Goal: Task Accomplishment & Management: Use online tool/utility

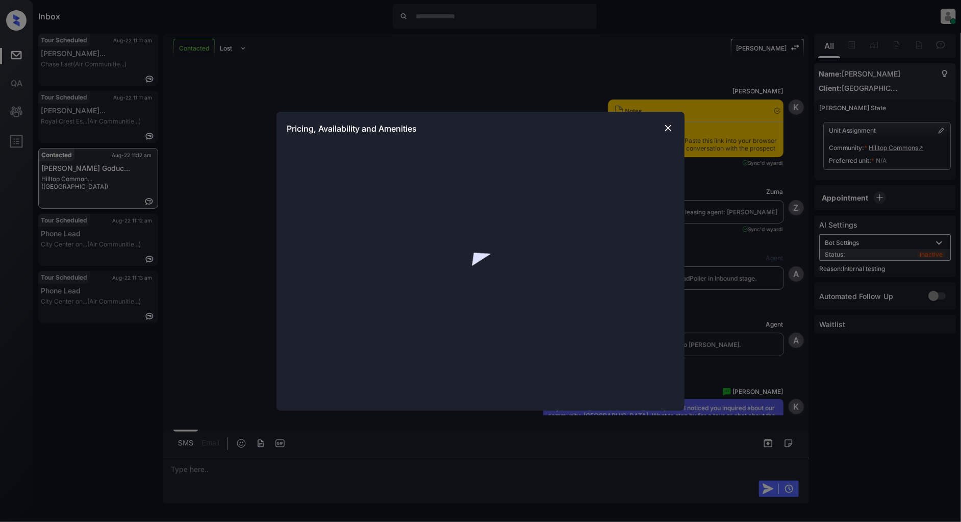
scroll to position [324, 0]
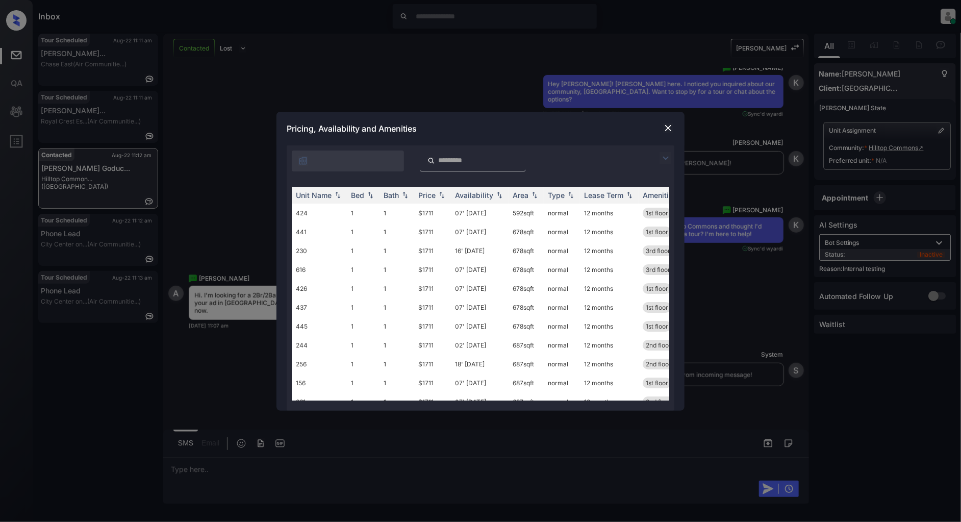
click at [665, 161] on img at bounding box center [665, 158] width 12 height 12
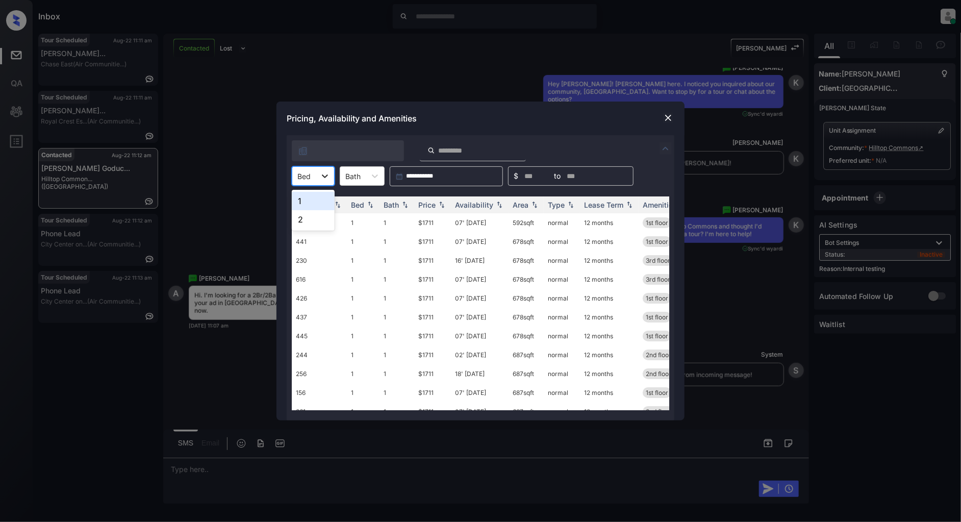
click at [317, 174] on div at bounding box center [325, 176] width 18 height 18
click at [320, 216] on div "2" at bounding box center [313, 219] width 43 height 18
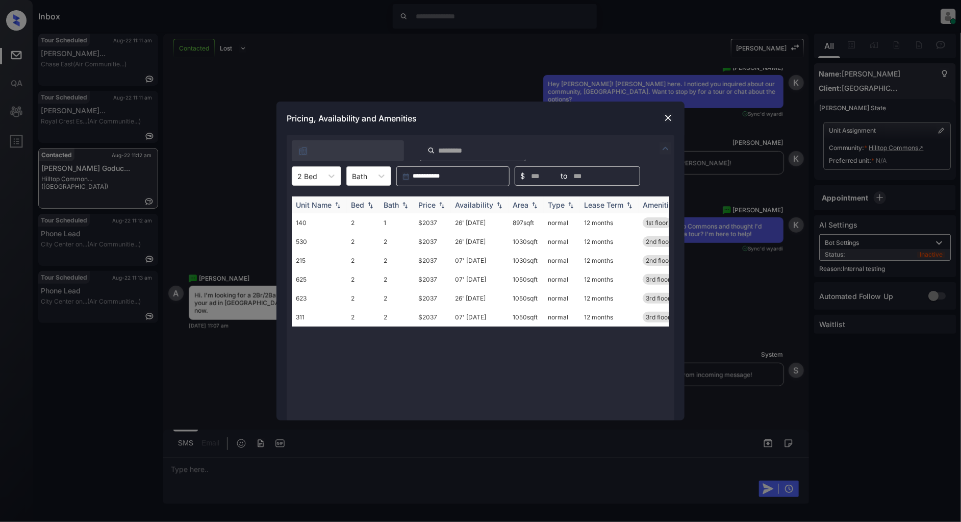
click at [439, 206] on img at bounding box center [442, 204] width 10 height 7
drag, startPoint x: 444, startPoint y: 212, endPoint x: 415, endPoint y: 222, distance: 30.3
click at [415, 222] on table "Unit Name Bed Bath Price Availability Area Type Lease Term Amenities 140 2 1 $2…" at bounding box center [558, 261] width 533 height 130
drag, startPoint x: 445, startPoint y: 220, endPoint x: 394, endPoint y: 220, distance: 51.0
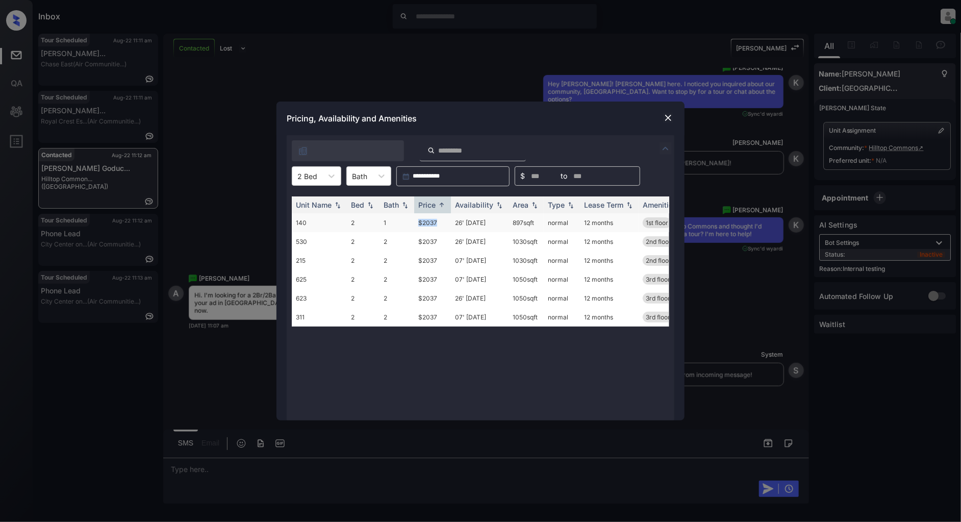
click at [394, 220] on tr "140 2 1 $2037 26' [DATE] 897 sqft normal 12 months 1st floor" at bounding box center [558, 222] width 533 height 19
copy tr "$2037"
click at [667, 121] on img at bounding box center [668, 118] width 10 height 10
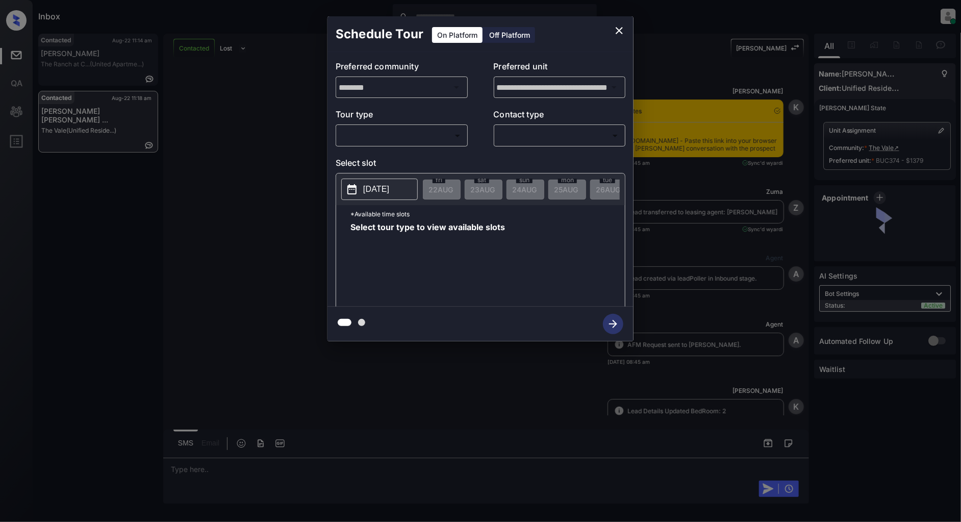
scroll to position [1389, 0]
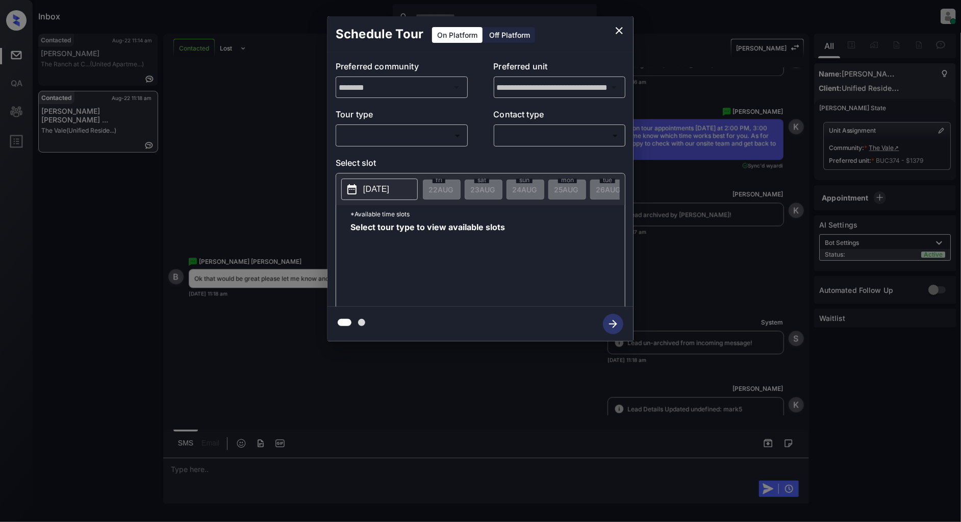
click at [412, 131] on body "Inbox Patrick Deasis Online Set yourself offline Set yourself on break Profile …" at bounding box center [480, 261] width 961 height 522
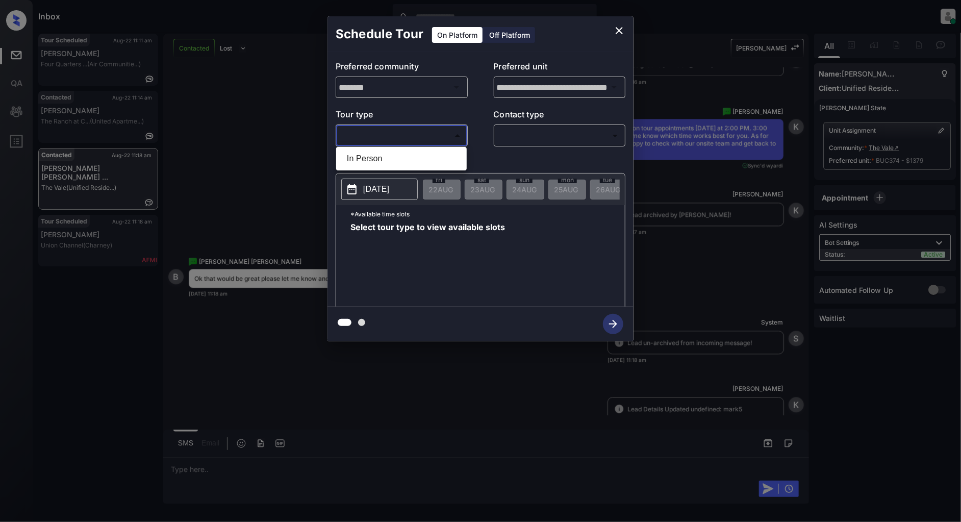
click at [395, 156] on li "In Person" at bounding box center [401, 158] width 125 height 18
type input "********"
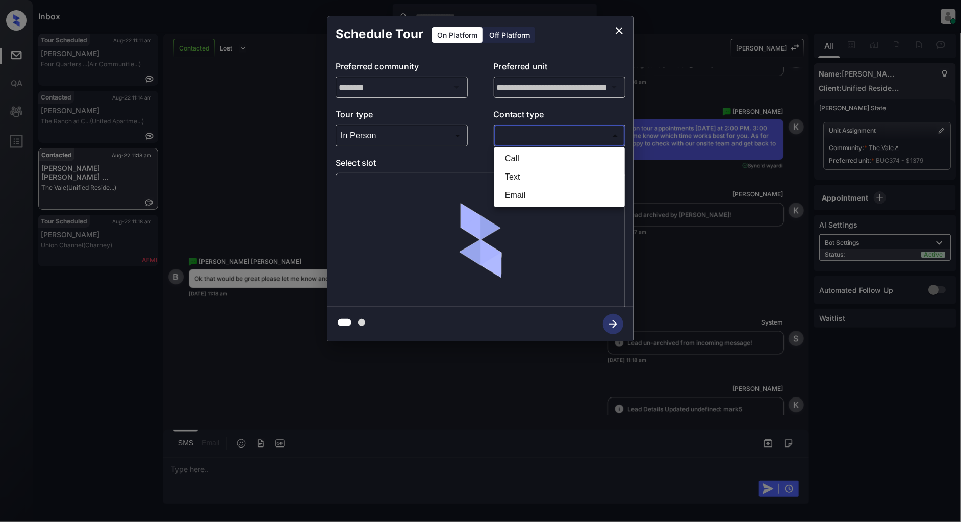
click at [525, 133] on body "Inbox Patrick Deasis Online Set yourself offline Set yourself on break Profile …" at bounding box center [480, 261] width 961 height 522
click at [526, 172] on li "Text" at bounding box center [559, 177] width 125 height 18
type input "****"
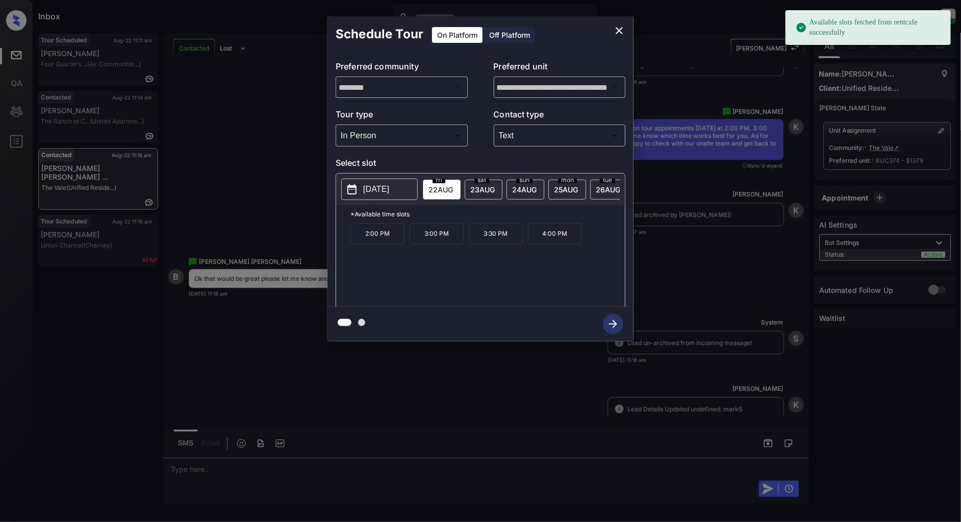
click at [490, 235] on p "3:30 PM" at bounding box center [496, 233] width 54 height 21
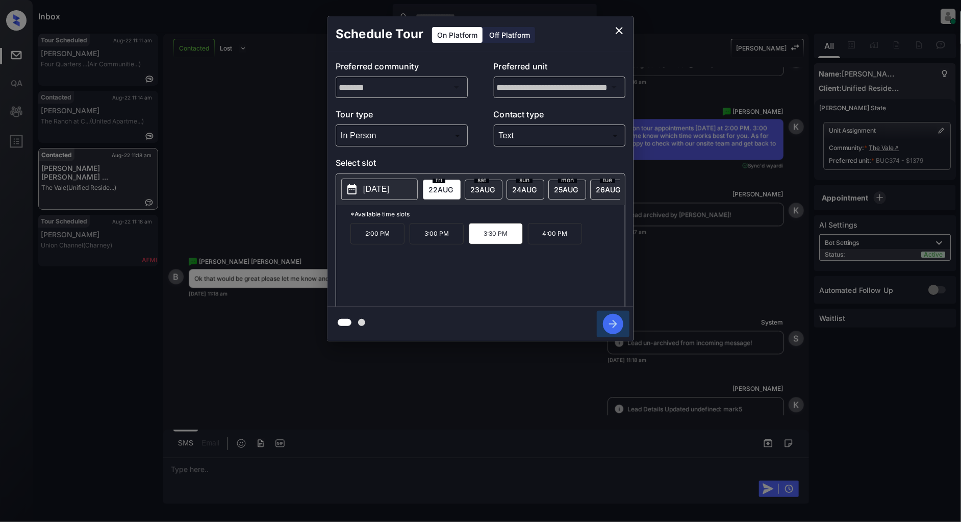
click at [610, 327] on icon "button" at bounding box center [613, 324] width 20 height 20
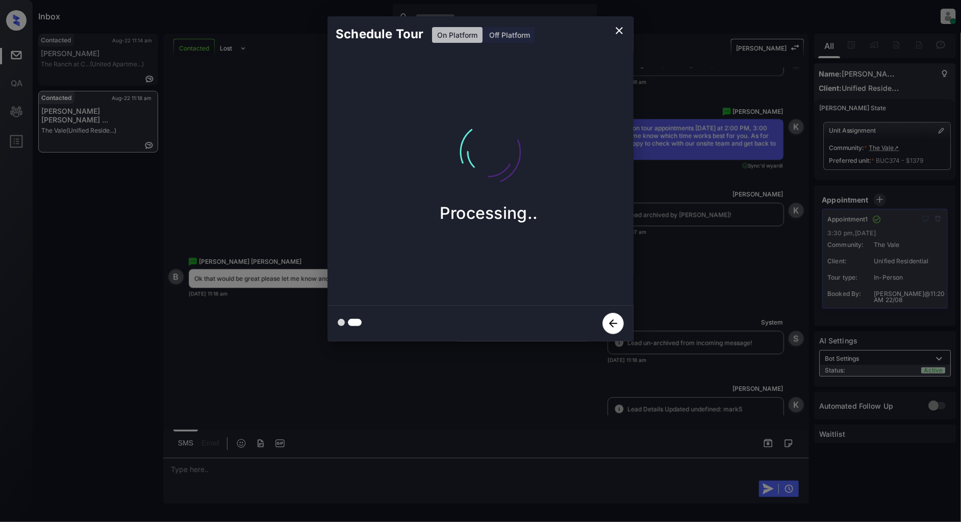
click at [619, 33] on icon "close" at bounding box center [619, 30] width 12 height 12
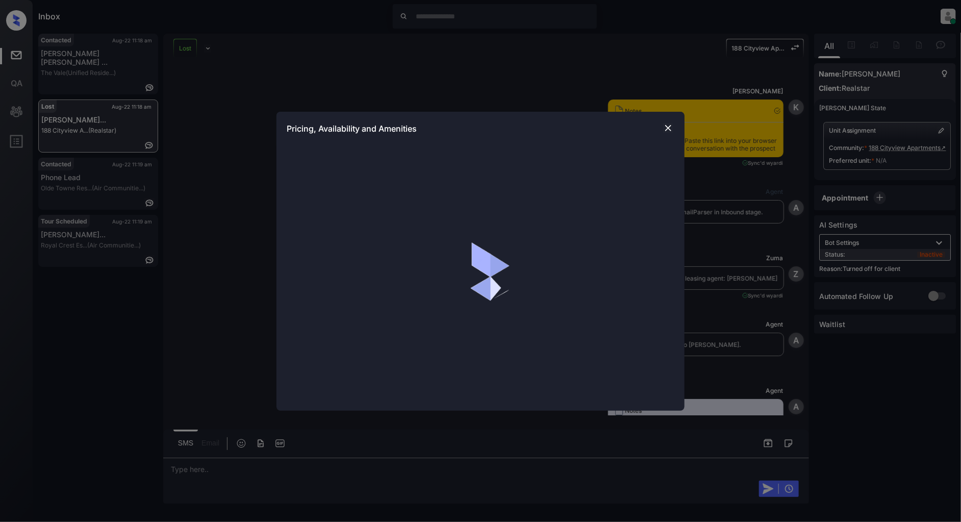
scroll to position [8275, 0]
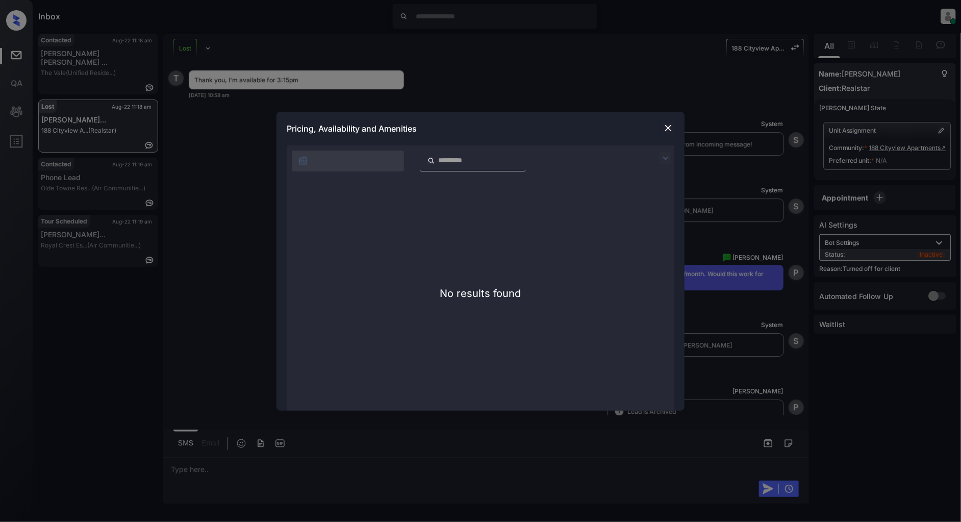
click at [665, 129] on img at bounding box center [668, 128] width 10 height 10
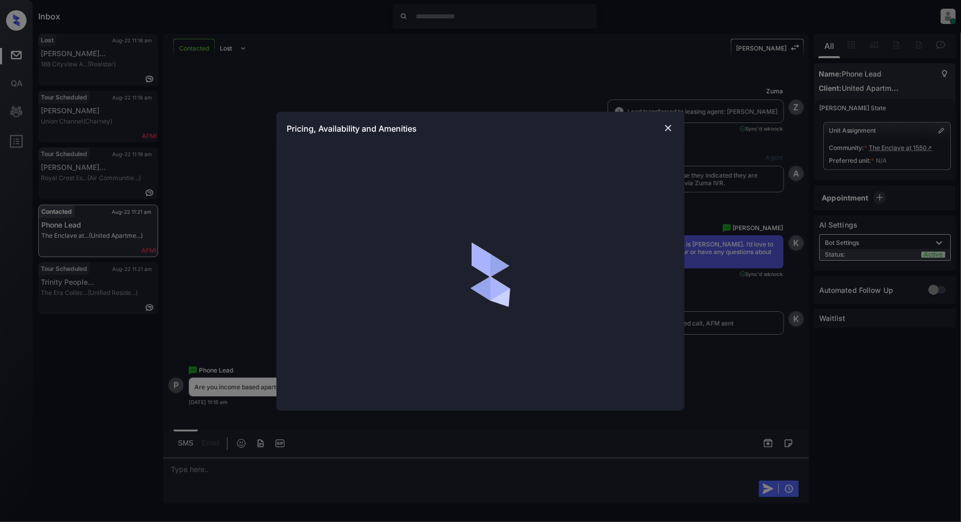
scroll to position [1082, 0]
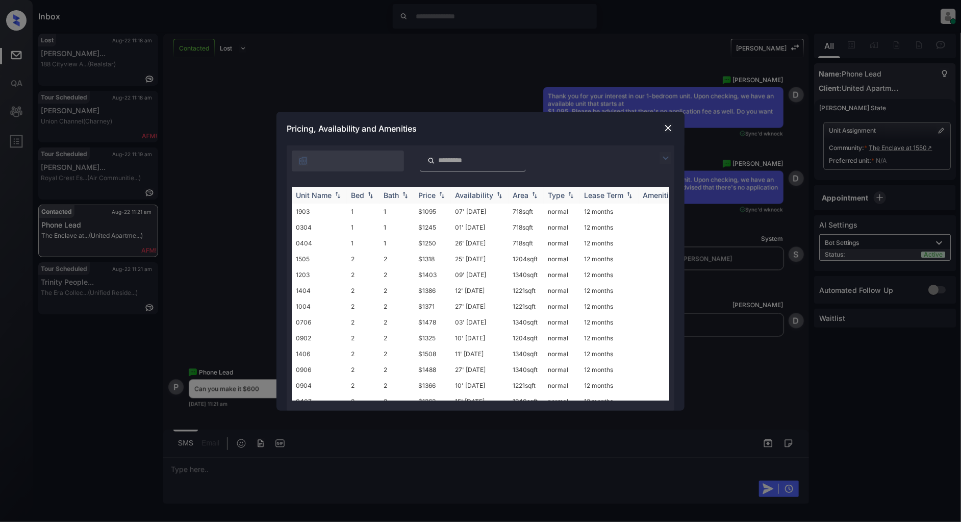
click at [436, 192] on div "Price" at bounding box center [432, 195] width 29 height 9
click at [673, 128] on img at bounding box center [668, 128] width 10 height 10
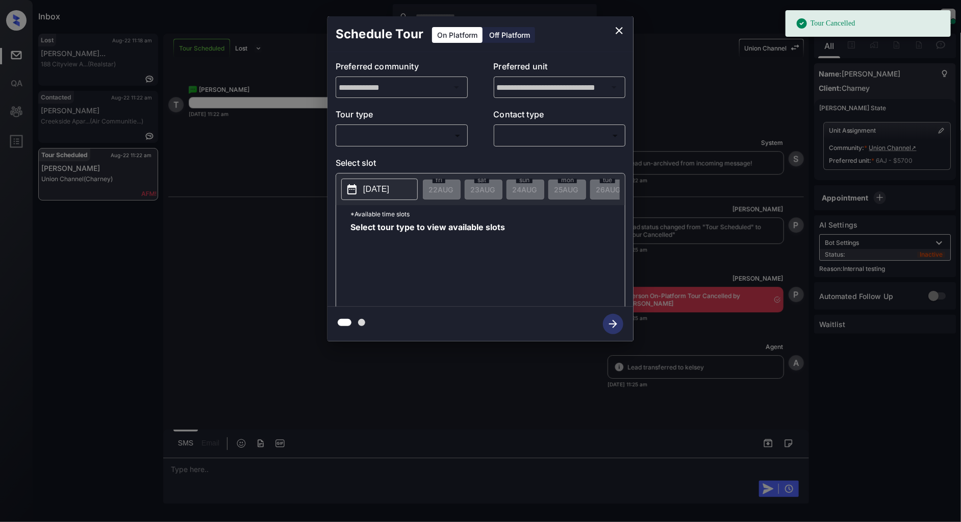
scroll to position [3832, 0]
click at [347, 129] on body "Tour Cancelled Inbox [PERSON_NAME] Online Set yourself offline Set yourself on …" at bounding box center [480, 261] width 961 height 522
click at [371, 159] on li "In Person" at bounding box center [401, 158] width 125 height 18
type input "********"
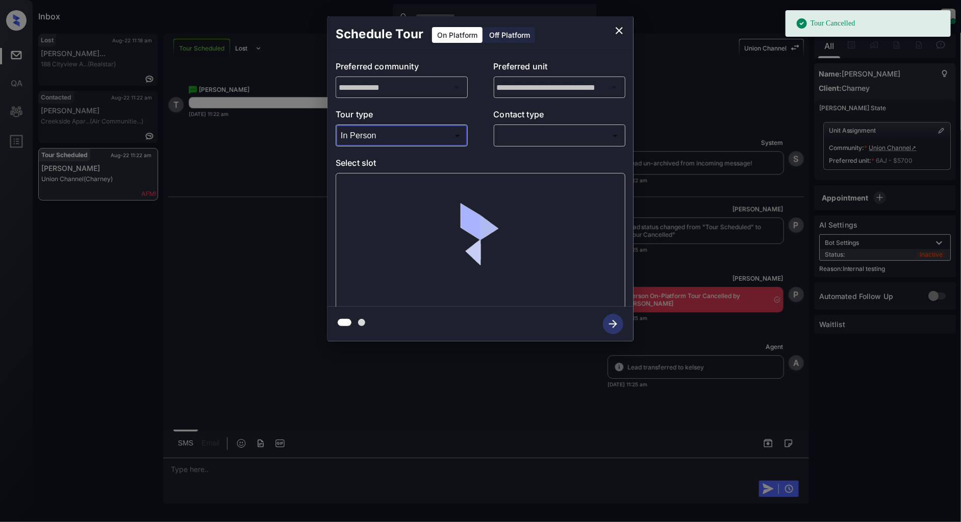
click at [496, 146] on div "**********" at bounding box center [480, 179] width 306 height 255
click at [519, 144] on body "Tour Cancelled Inbox Patrick Deasis Online Set yourself offline Set yourself on…" at bounding box center [480, 261] width 961 height 522
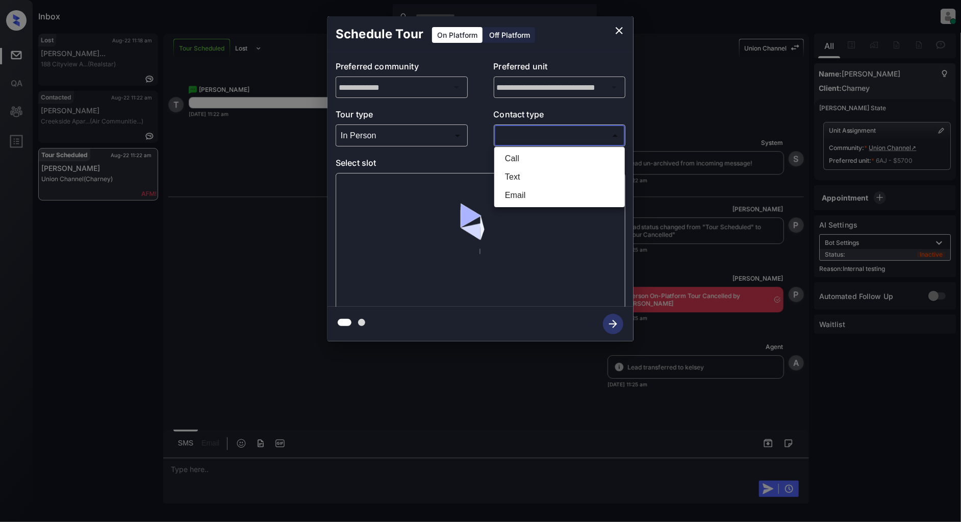
click at [517, 179] on li "Text" at bounding box center [559, 177] width 125 height 18
type input "****"
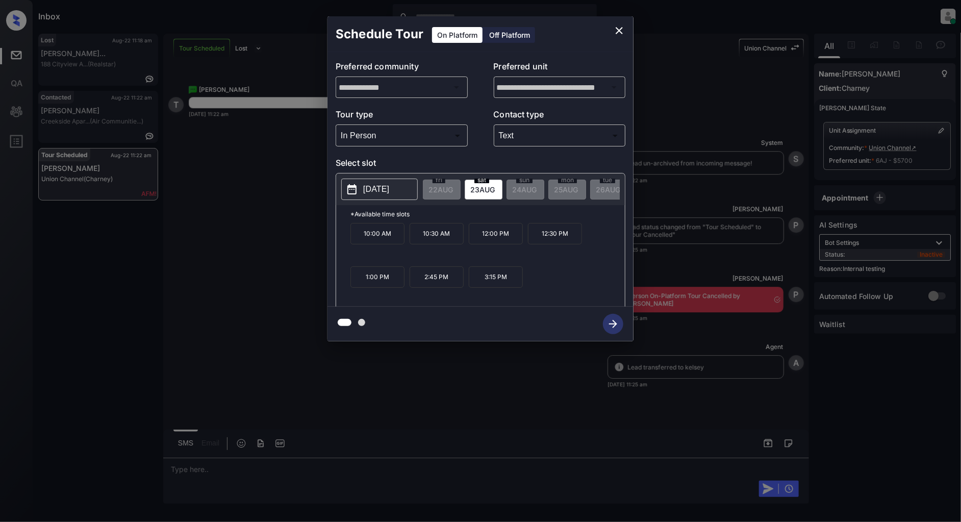
click at [448, 286] on p "2:45 PM" at bounding box center [437, 276] width 54 height 21
click at [620, 29] on icon "close" at bounding box center [619, 30] width 12 height 12
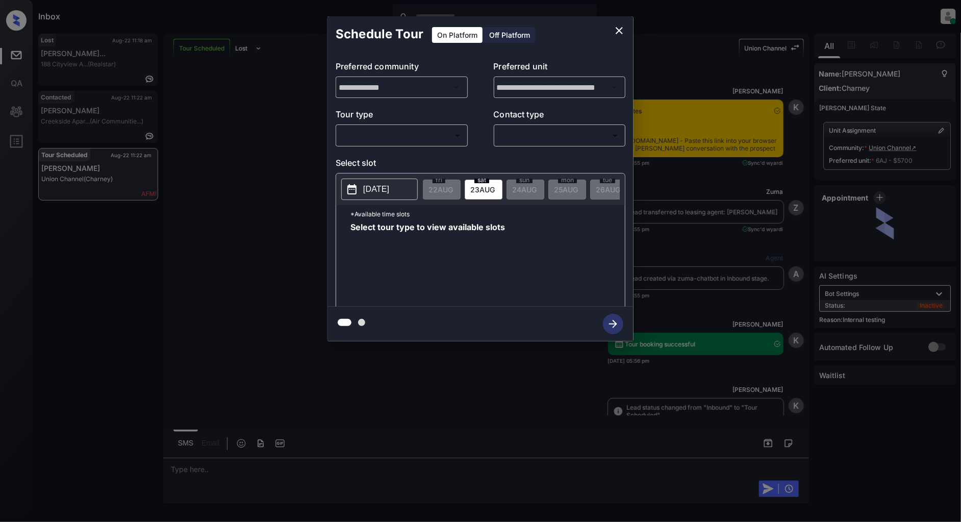
scroll to position [3832, 0]
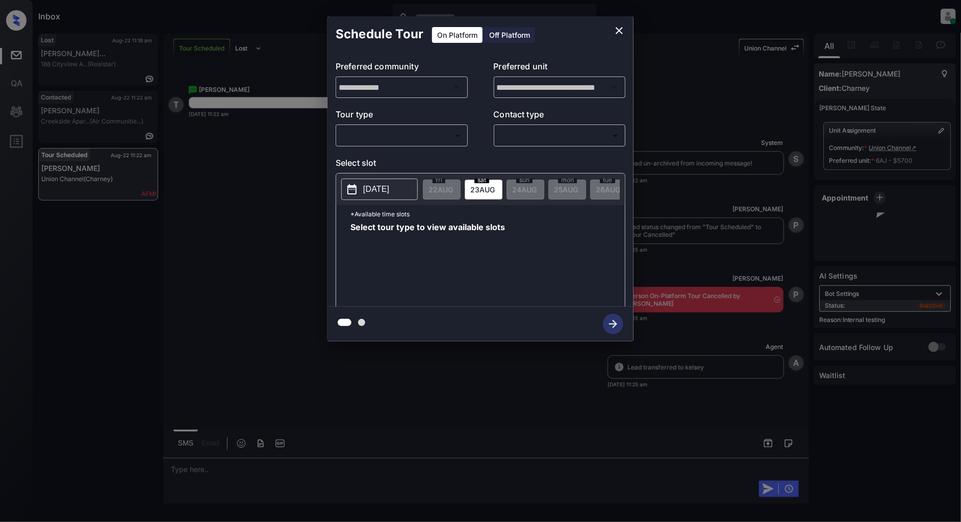
click at [402, 140] on body "Inbox [PERSON_NAME] Online Set yourself offline Set yourself on break Profile S…" at bounding box center [480, 261] width 961 height 522
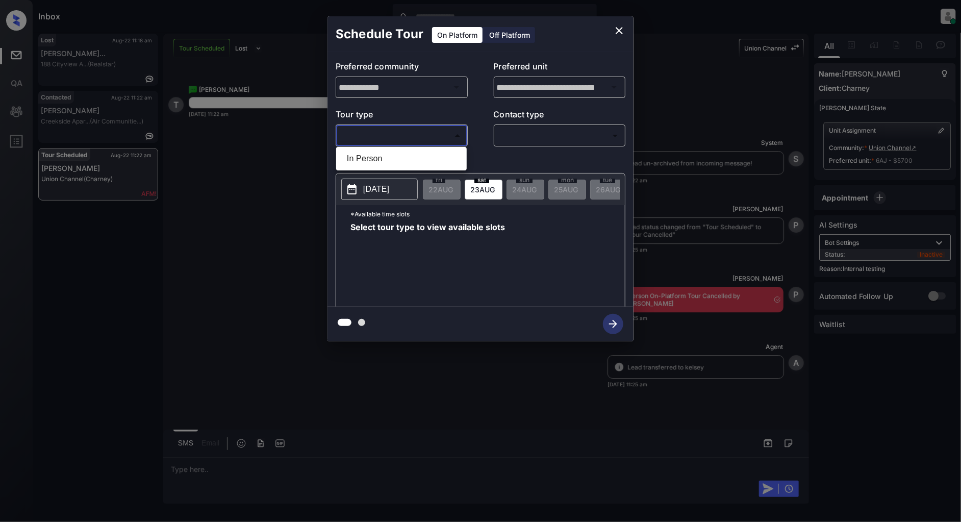
click at [383, 159] on li "In Person" at bounding box center [401, 158] width 125 height 18
type input "********"
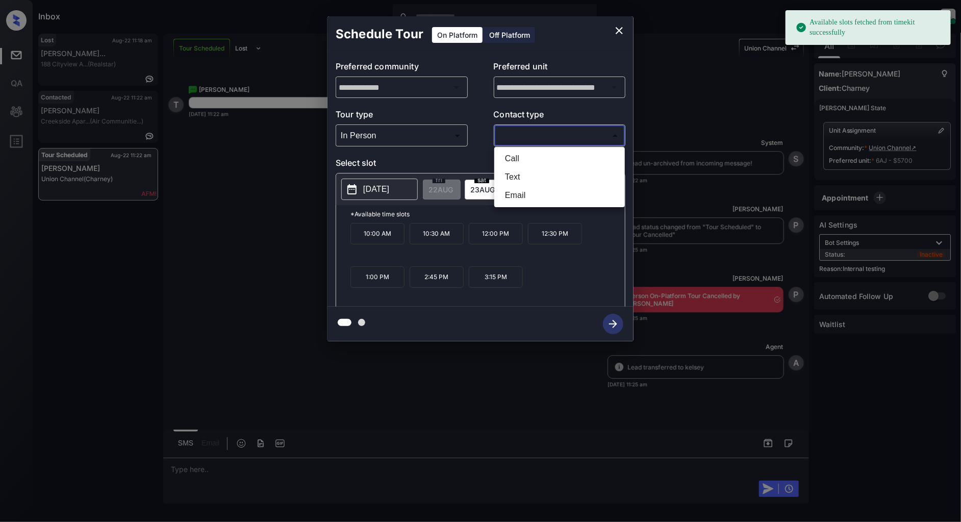
click at [514, 136] on body "Available slots fetched from timekit successfully Inbox [PERSON_NAME] Online Se…" at bounding box center [480, 261] width 961 height 522
click at [519, 172] on li "Text" at bounding box center [559, 177] width 125 height 18
type input "****"
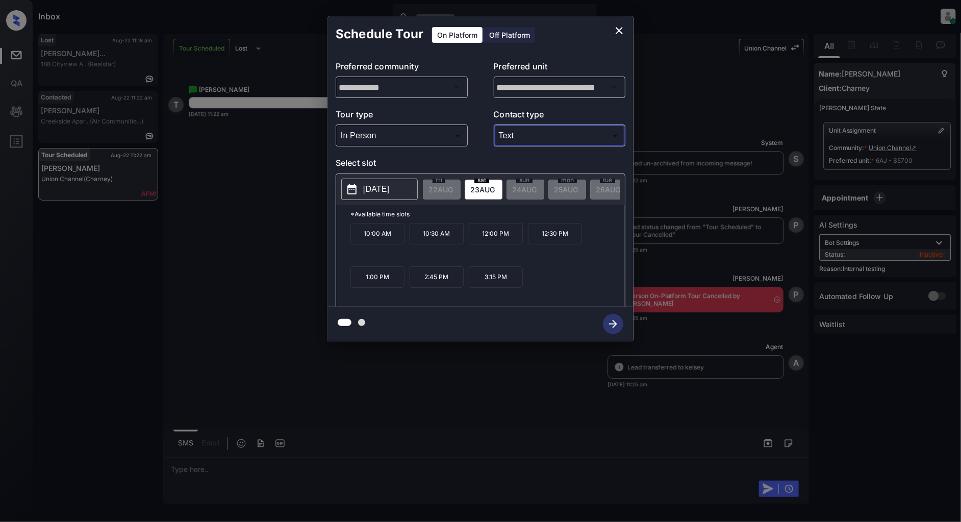
click at [618, 29] on icon "close" at bounding box center [619, 30] width 7 height 7
